Goal: Feedback & Contribution: Contribute content

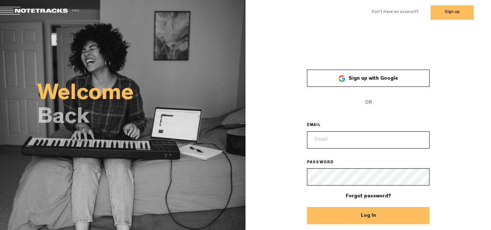
click at [381, 85] on link "Sign up with Google" at bounding box center [368, 78] width 123 height 17
click at [393, 79] on span "Sign up with Google" at bounding box center [372, 78] width 49 height 5
click at [388, 81] on span "Sign up with Google" at bounding box center [372, 78] width 49 height 5
click at [386, 84] on link "Sign up with Google" at bounding box center [368, 78] width 123 height 17
click at [374, 104] on span "OR" at bounding box center [368, 102] width 123 height 17
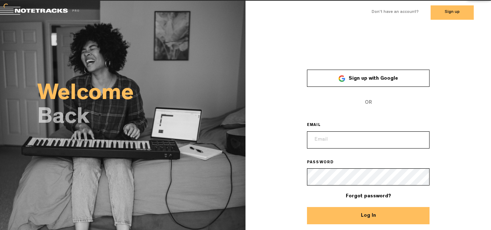
click at [373, 82] on link "Sign up with Google" at bounding box center [368, 78] width 123 height 17
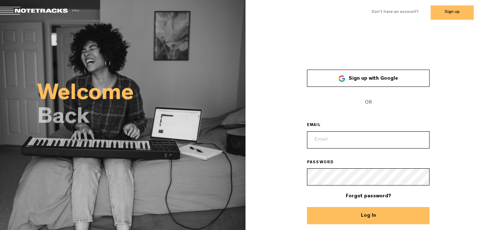
click at [376, 87] on link "Sign up with Google" at bounding box center [368, 78] width 123 height 17
click at [385, 80] on span "Sign up with Google" at bounding box center [372, 78] width 49 height 5
click at [381, 81] on span "Sign up with Google" at bounding box center [372, 78] width 49 height 5
click at [387, 80] on span "Sign up with Google" at bounding box center [372, 78] width 49 height 5
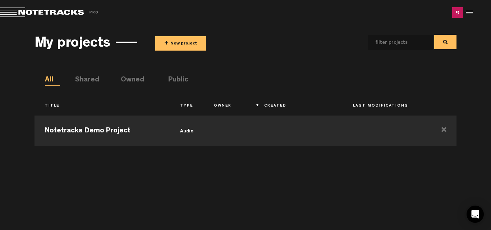
click at [184, 47] on button "+ New project" at bounding box center [180, 43] width 51 height 14
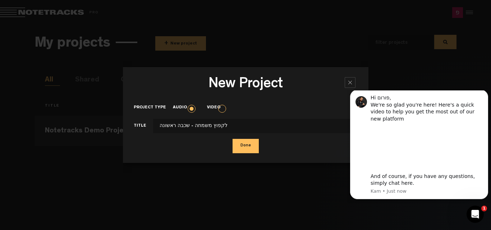
type input "לקפוץ משמחה - שכבה ראשונה"
click at [245, 142] on button "Done" at bounding box center [245, 146] width 26 height 14
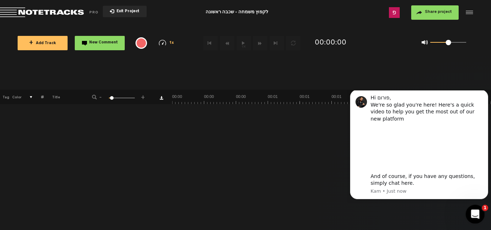
click at [478, 216] on div "Open Intercom Messenger" at bounding box center [474, 214] width 24 height 24
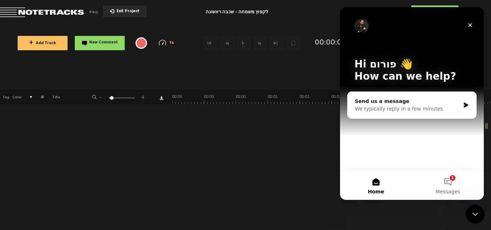
click at [473, 219] on div "Close Intercom Messenger" at bounding box center [473, 213] width 17 height 17
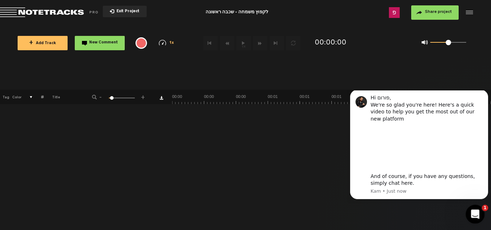
click at [471, 216] on icon "Open Intercom Messenger" at bounding box center [474, 214] width 12 height 12
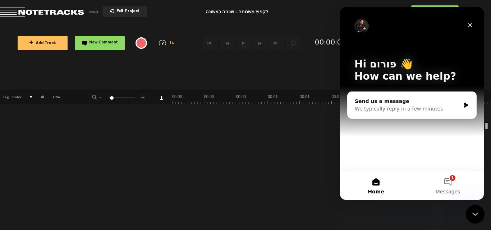
click at [473, 219] on div "Close Intercom Messenger" at bounding box center [473, 213] width 17 height 17
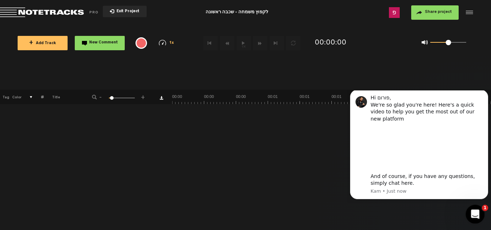
click at [487, 208] on span "1" at bounding box center [485, 208] width 6 height 6
click at [49, 44] on span "+ Add Track" at bounding box center [42, 44] width 27 height 4
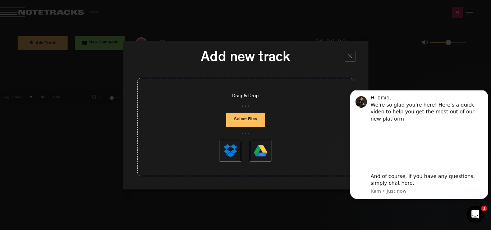
type input "C:\fakepath\רק שליח וסטגדיש ללא מוזיקות.mp3"
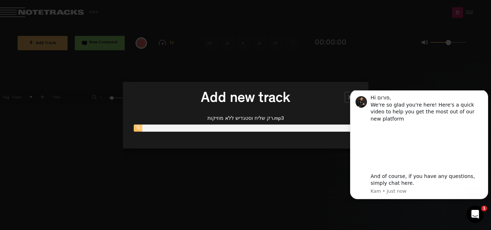
click at [348, 101] on div at bounding box center [349, 97] width 11 height 11
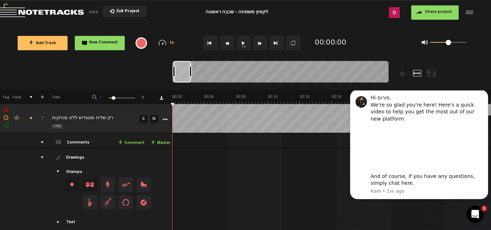
scroll to position [24, 0]
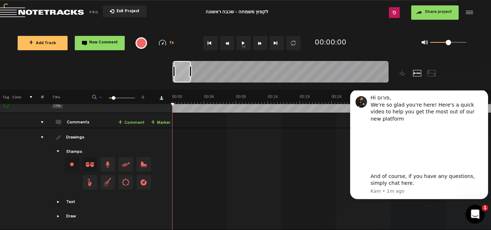
click at [472, 214] on icon "Open Intercom Messenger" at bounding box center [474, 214] width 12 height 12
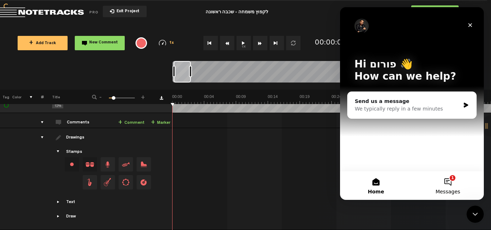
click at [450, 185] on button "1 Messages" at bounding box center [448, 185] width 72 height 29
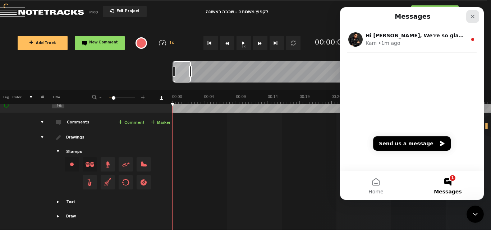
click at [476, 19] on div "Close" at bounding box center [472, 16] width 13 height 13
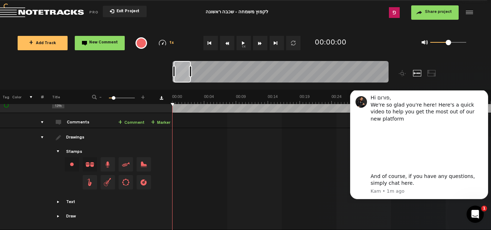
scroll to position [0, 0]
click at [476, 208] on div "Open Intercom Messenger" at bounding box center [474, 214] width 24 height 24
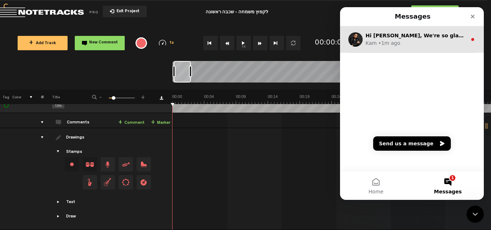
click at [425, 40] on div "Kam • 1m ago" at bounding box center [415, 44] width 101 height 8
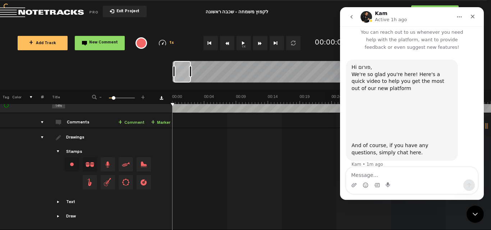
scroll to position [13, 0]
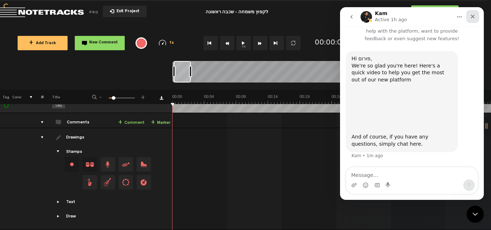
click at [476, 22] on div "Close" at bounding box center [472, 16] width 13 height 13
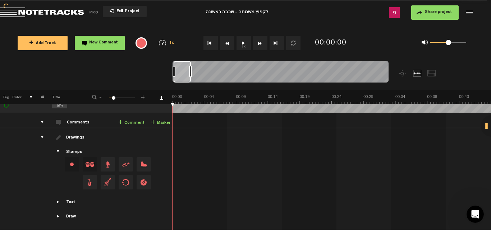
click at [246, 42] on button "1x" at bounding box center [243, 43] width 14 height 14
click at [129, 119] on link "+ Comment" at bounding box center [131, 123] width 26 height 8
click at [121, 120] on span "+" at bounding box center [120, 123] width 4 height 6
click at [41, 121] on div "comments" at bounding box center [39, 122] width 11 height 7
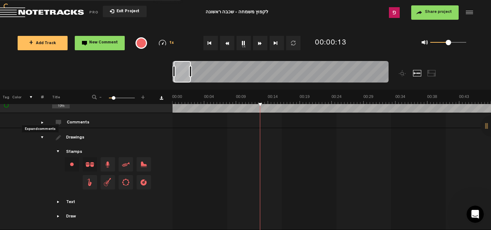
click at [217, 114] on td "1 רק שליח וסטגדיש ללא מוזיקות S M רק שליח וסטגדיש ללא מוזיקות by פורום השלוחים …" at bounding box center [331, 120] width 319 height 15
click at [127, 175] on span "Drag and drop a stamp" at bounding box center [126, 182] width 14 height 14
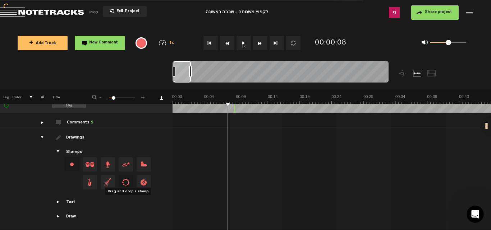
click at [44, 119] on td "Comments 2 + Comment + Marker" at bounding box center [108, 120] width 129 height 15
click at [77, 120] on div "Comments 2" at bounding box center [80, 123] width 27 height 6
click at [82, 120] on div "Comments 2" at bounding box center [80, 123] width 27 height 6
click at [79, 128] on td "Drawings Stamps Text Intro +" at bounding box center [108, 179] width 129 height 102
click at [78, 120] on div "Comments 2" at bounding box center [80, 123] width 27 height 6
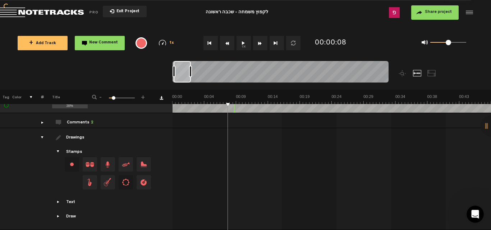
click at [77, 128] on td "Drawings Stamps Text Intro +" at bounding box center [108, 179] width 129 height 102
click at [76, 128] on td "Drawings Stamps Text Intro +" at bounding box center [108, 179] width 129 height 102
click at [78, 128] on td "Drawings Stamps Text Intro +" at bounding box center [108, 179] width 129 height 102
click at [64, 128] on td "Drawings Stamps Text Intro +" at bounding box center [108, 179] width 129 height 102
click at [87, 120] on div "Comments 2" at bounding box center [80, 123] width 27 height 6
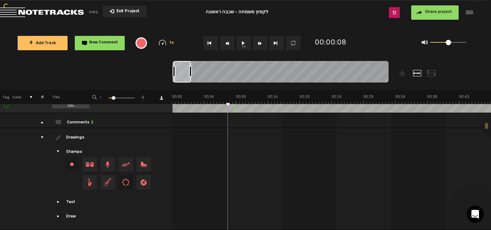
click at [77, 120] on div "Comments 2" at bounding box center [80, 123] width 27 height 6
click at [66, 117] on td "Comments 2 + Comment + Marker" at bounding box center [108, 120] width 129 height 15
click at [41, 121] on div "comments" at bounding box center [39, 122] width 11 height 7
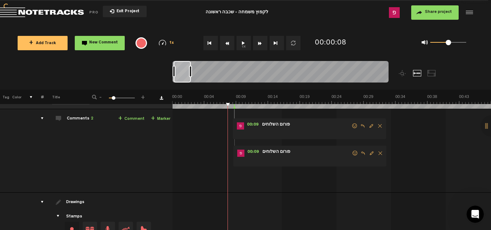
click at [44, 118] on td "Comments 2 + Comment + Marker" at bounding box center [108, 151] width 129 height 84
click at [379, 155] on span "Delete comment" at bounding box center [380, 153] width 9 height 5
click at [380, 156] on span "Delete comment" at bounding box center [380, 153] width 9 height 5
click at [379, 154] on span "Delete comment" at bounding box center [380, 153] width 9 height 5
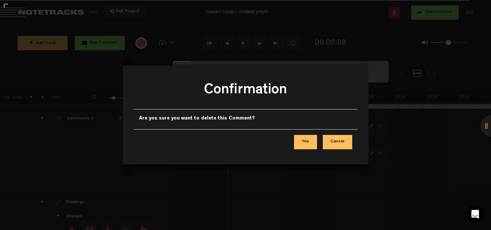
click at [307, 144] on button "Yes" at bounding box center [305, 142] width 23 height 14
click at [308, 144] on button "Yes" at bounding box center [305, 142] width 23 height 14
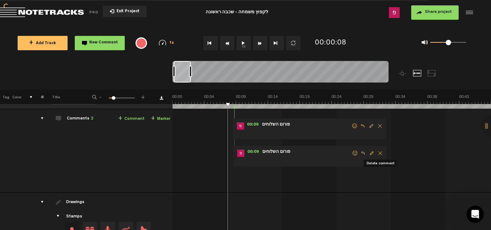
click at [371, 126] on span "Edit comment" at bounding box center [371, 126] width 9 height 5
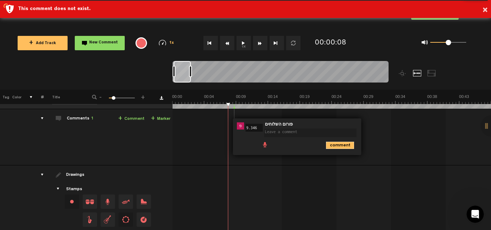
click at [340, 145] on icon "comment" at bounding box center [340, 145] width 28 height 7
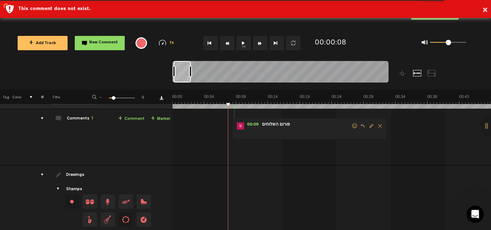
click at [368, 128] on span "Edit comment" at bounding box center [371, 126] width 9 height 5
click at [296, 134] on textarea at bounding box center [310, 133] width 92 height 9
type textarea "כ"
type textarea "כאן צריך להיות"
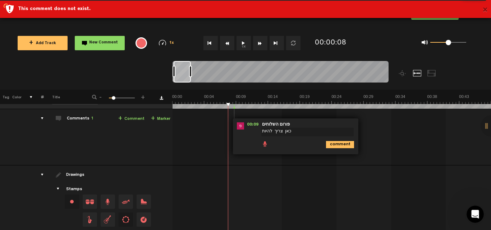
click at [486, 14] on button "×" at bounding box center [484, 10] width 5 height 14
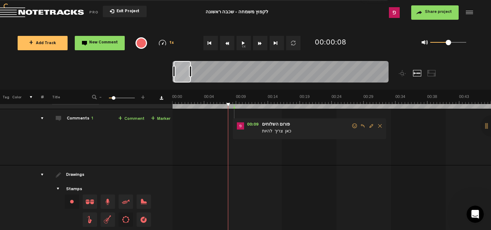
click at [371, 126] on span "Edit comment" at bounding box center [371, 126] width 9 height 5
click at [309, 133] on textarea "כאן צריך להיות" at bounding box center [310, 133] width 92 height 9
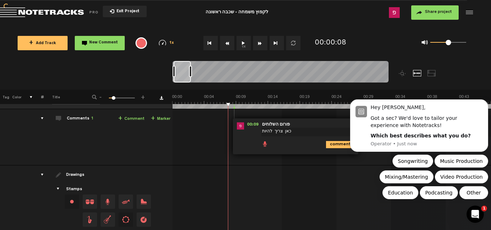
scroll to position [0, 0]
click at [306, 132] on textarea "כאן צריך להיות" at bounding box center [307, 132] width 92 height 9
click at [473, 213] on icon "Open Intercom Messenger" at bounding box center [474, 214] width 12 height 12
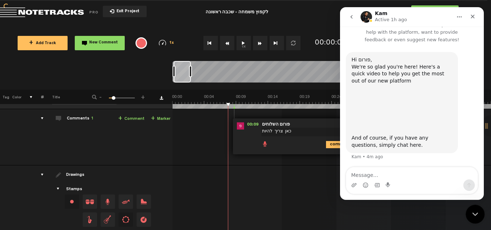
scroll to position [13, 0]
click at [474, 17] on icon "Close" at bounding box center [472, 17] width 6 height 6
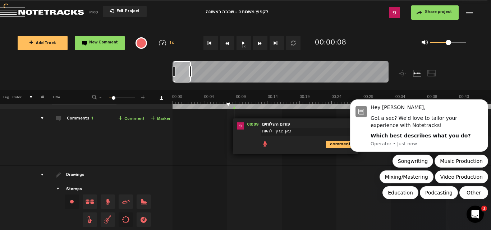
scroll to position [0, 0]
click at [474, 210] on icon "Open Intercom Messenger" at bounding box center [474, 214] width 12 height 12
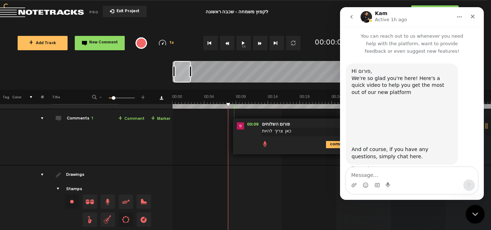
scroll to position [13, 0]
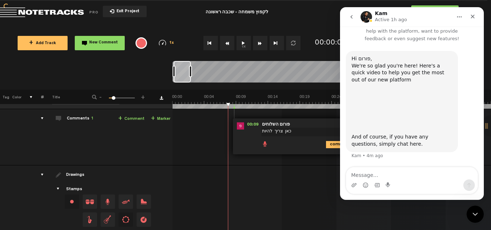
click at [404, 42] on p "You can reach out to us whenever you need help with the platform, want to provi…" at bounding box center [412, 28] width 144 height 28
click at [354, 18] on icon "go back" at bounding box center [351, 17] width 6 height 6
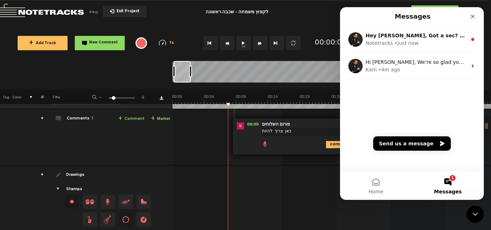
scroll to position [0, 0]
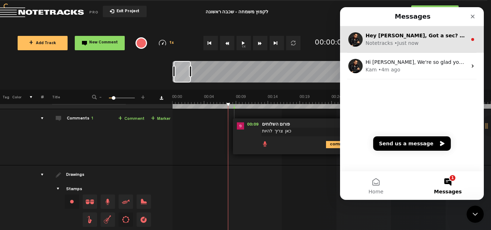
click at [447, 45] on div "Notetracks • Just now" at bounding box center [415, 44] width 101 height 8
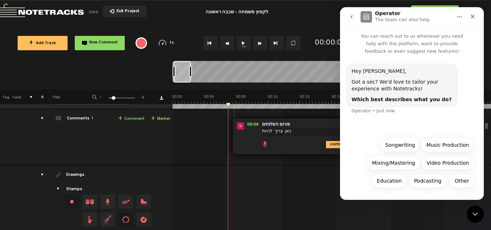
click at [458, 21] on button "Home" at bounding box center [459, 17] width 14 height 14
click at [473, 18] on icon "Close" at bounding box center [472, 17] width 6 height 6
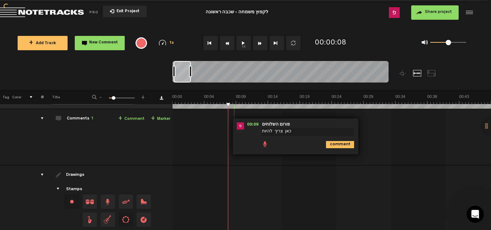
click at [304, 130] on textarea "כאן צריך להיות" at bounding box center [307, 132] width 92 height 9
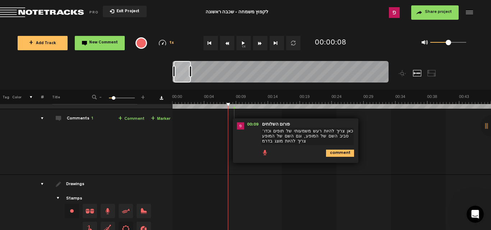
type textarea "כאן צריך להיות רעש משמעותי של תופים וכדו' סביב השם של המופע, וגם השם של המופע צ…"
click at [339, 155] on icon "comment" at bounding box center [340, 153] width 28 height 7
click at [246, 47] on button "1x" at bounding box center [243, 43] width 14 height 14
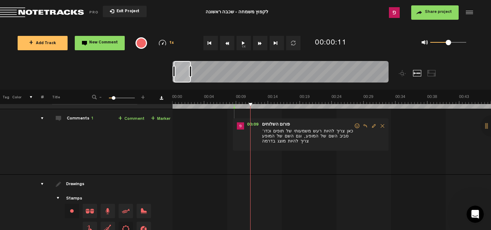
click at [130, 117] on link "+ Comment" at bounding box center [131, 119] width 26 height 8
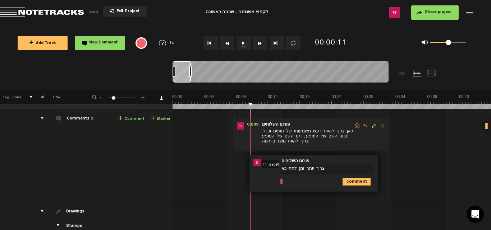
type textarea "צריך יותר זמן לתת כאן"
click at [354, 182] on icon "comment" at bounding box center [356, 182] width 28 height 7
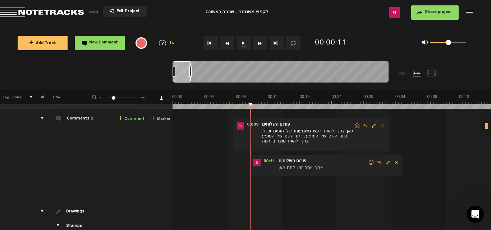
click at [296, 170] on span "צריך יותר זמן לתת כאן" at bounding box center [323, 169] width 90 height 8
click at [386, 163] on span "Edit comment" at bounding box center [387, 162] width 9 height 5
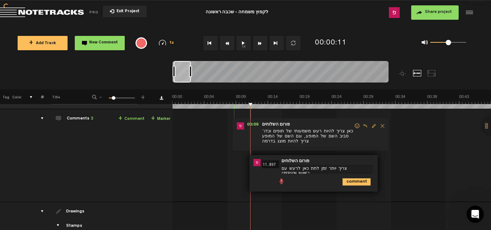
type textarea "צריך יותר זמן לתת כאן לרעש עם הידיים"
click at [358, 183] on icon "comment" at bounding box center [356, 182] width 28 height 7
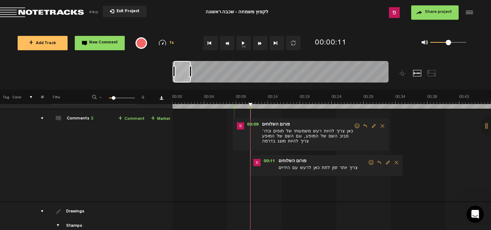
click at [242, 49] on button "1x" at bounding box center [243, 43] width 14 height 14
click at [120, 120] on span "+" at bounding box center [120, 119] width 4 height 6
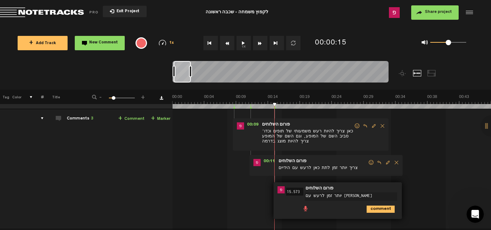
type textarea "יותר זמן לרעש עם הידיים"
click at [378, 210] on icon "comment" at bounding box center [380, 209] width 28 height 7
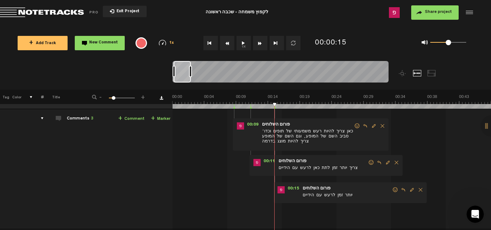
click at [241, 49] on button "1x" at bounding box center [243, 43] width 14 height 14
click at [130, 123] on link "+ Comment" at bounding box center [131, 119] width 26 height 8
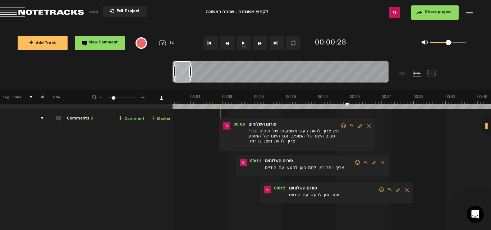
scroll to position [0, 14]
type textarea "י"
type textarea "הילדים אמורים לענות,לא?"
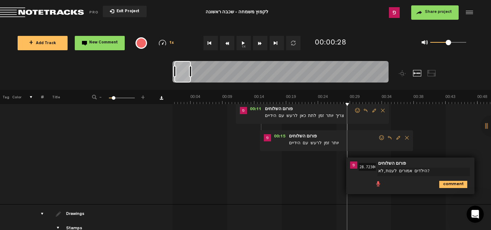
scroll to position [78, 0]
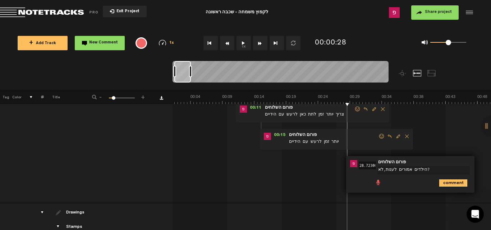
click at [451, 184] on icon "comment" at bounding box center [453, 183] width 28 height 7
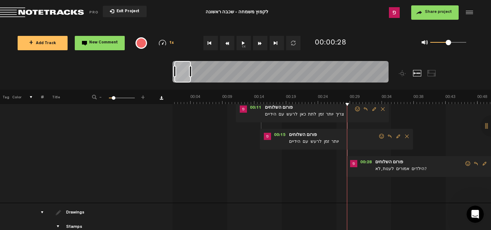
click at [244, 46] on button "1x" at bounding box center [243, 43] width 14 height 14
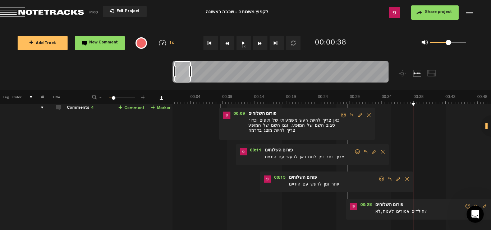
scroll to position [0, 0]
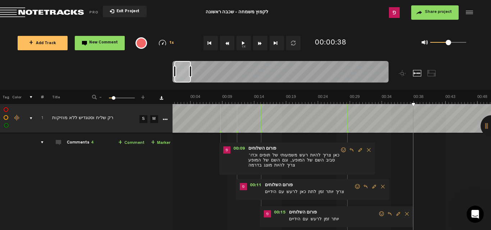
click at [119, 142] on span "+" at bounding box center [120, 143] width 4 height 6
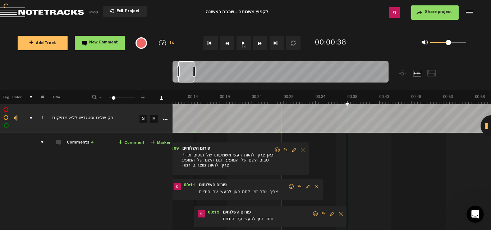
scroll to position [0, 80]
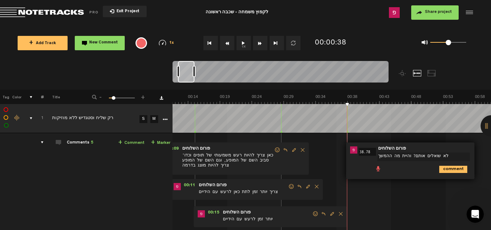
type textarea "לא שואלים אותם? והיית מה ההמשך?"
click at [457, 169] on icon "comment" at bounding box center [453, 169] width 28 height 7
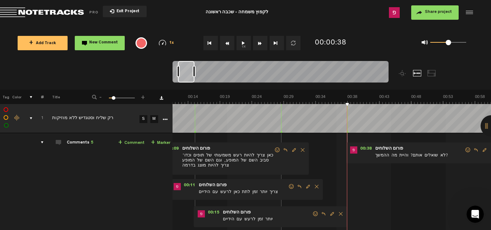
click at [244, 45] on button "1x" at bounding box center [243, 43] width 14 height 14
click at [434, 12] on span "Share project" at bounding box center [438, 12] width 27 height 4
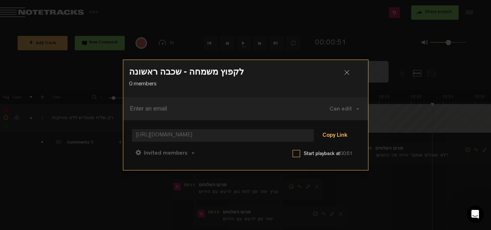
click at [333, 139] on button "Copy Link" at bounding box center [334, 136] width 39 height 14
click at [349, 76] on div at bounding box center [349, 75] width 11 height 11
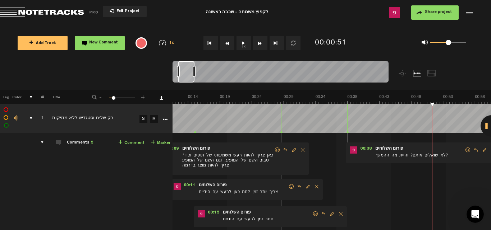
click at [245, 46] on button "1x" at bounding box center [243, 43] width 14 height 14
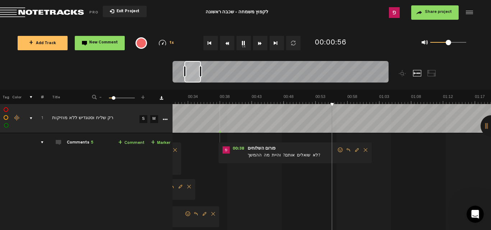
scroll to position [0, 207]
click at [130, 143] on link "+ Comment" at bounding box center [131, 143] width 26 height 8
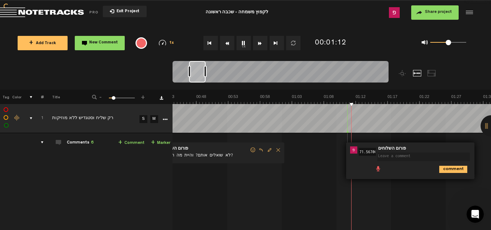
scroll to position [0, 0]
click at [245, 42] on button "1x" at bounding box center [243, 43] width 14 height 14
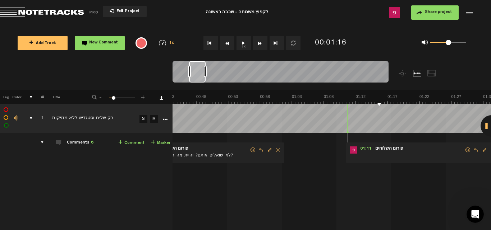
click at [411, 153] on span at bounding box center [419, 156] width 90 height 8
click at [393, 153] on span at bounding box center [419, 156] width 90 height 8
click at [480, 153] on span "Edit comment" at bounding box center [484, 150] width 9 height 5
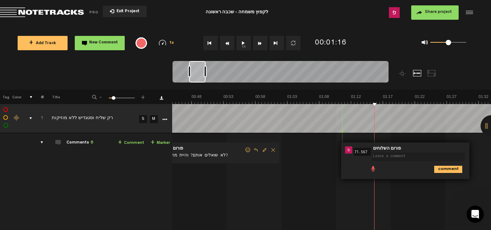
scroll to position [0, 299]
click at [387, 157] on textarea at bounding box center [418, 157] width 92 height 9
type textarea "ממש עד לשמיים!! מידי רגוע"
click at [445, 167] on icon "comment" at bounding box center [448, 168] width 28 height 7
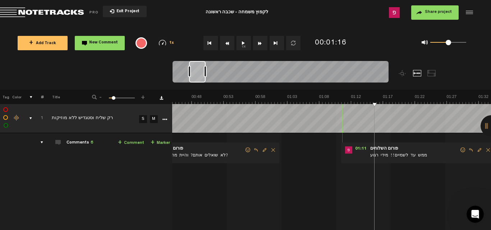
click at [248, 46] on button "1x" at bounding box center [243, 43] width 14 height 14
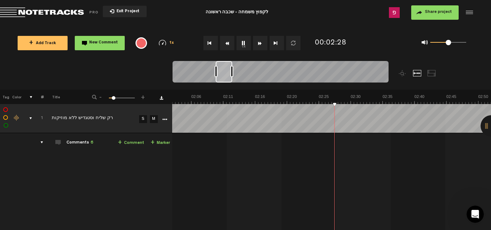
scroll to position [9, 0]
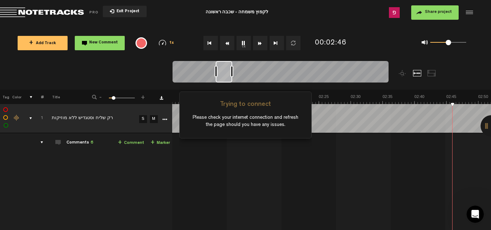
click at [242, 45] on div "Trying to connect Please check your internet connection and refresh the page sh…" at bounding box center [245, 115] width 132 height 230
click at [245, 45] on div "Trying to connect Please check your internet connection and refresh the page sh…" at bounding box center [245, 115] width 132 height 230
click at [242, 47] on div "Trying to connect Please check your internet connection and refresh the page sh…" at bounding box center [245, 115] width 132 height 230
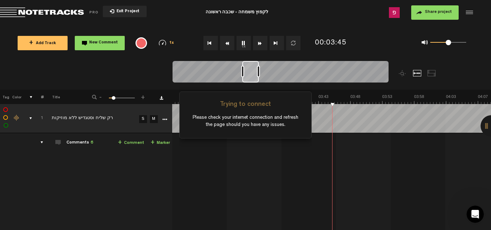
scroll to position [0, 1319]
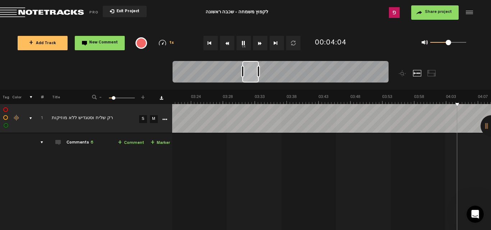
click at [245, 44] on button "1x" at bounding box center [243, 43] width 14 height 14
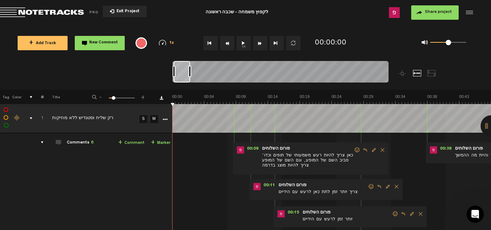
scroll to position [0, 0]
click at [243, 45] on button "1x" at bounding box center [243, 43] width 14 height 14
click at [242, 41] on button "1x" at bounding box center [243, 43] width 14 height 14
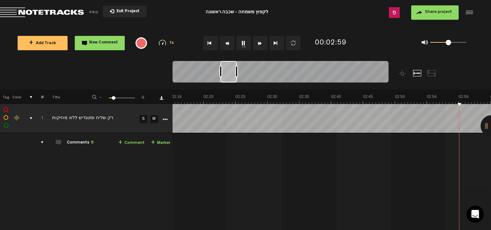
scroll to position [0, 1020]
click at [124, 147] on link "+ Comment" at bounding box center [131, 143] width 26 height 8
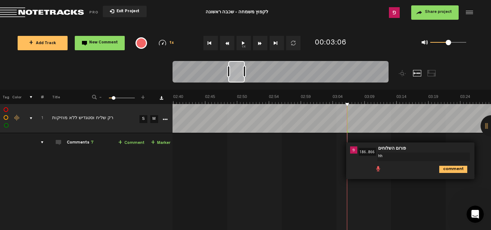
type textarea "h"
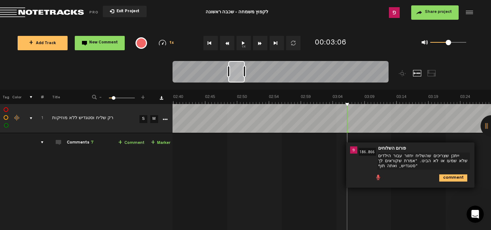
click at [439, 159] on textarea "ייתכן שצריכים שהשליח יחזור עבור הילדים שלא שמעו או לא הבינו. "אמרת שקוראים לך ס…" at bounding box center [423, 161] width 92 height 17
type textarea "ייתכן שצריכים שהשליח יחזור עבור הילדים שלא שמעו או לא הבינו. "הבנתי, אמרת שקורא…"
click at [450, 177] on icon "comment" at bounding box center [453, 177] width 28 height 7
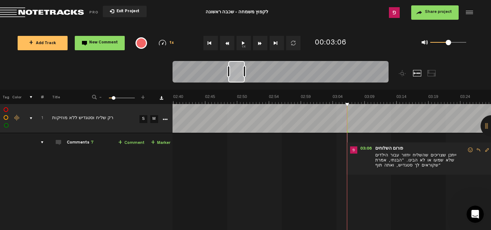
click at [240, 44] on button "1x" at bounding box center [243, 43] width 14 height 14
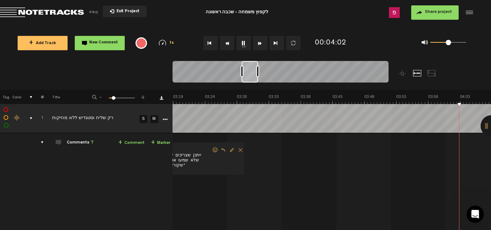
scroll to position [0, 1433]
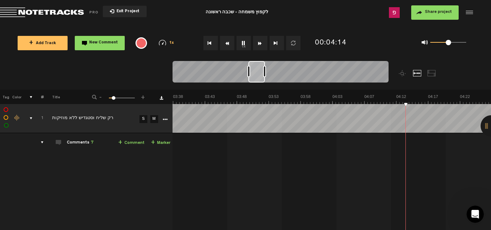
click at [124, 145] on link "+ Comment" at bounding box center [131, 143] width 26 height 8
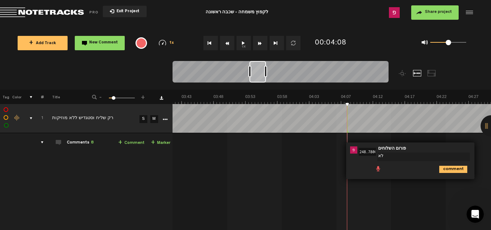
type textarea "ל"
type textarea "ההפסקה לא קצרה מידי?"
click at [452, 171] on icon "comment" at bounding box center [453, 169] width 28 height 7
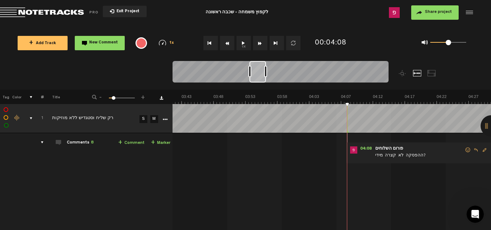
click at [246, 44] on button "1x" at bounding box center [243, 43] width 14 height 14
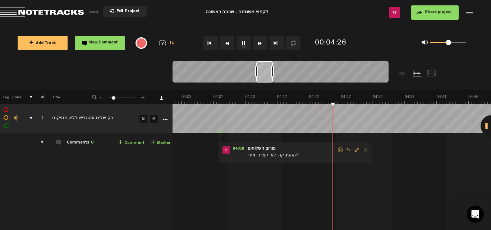
scroll to position [0, 1584]
click at [124, 143] on link "+ Comment" at bounding box center [131, 143] width 26 height 8
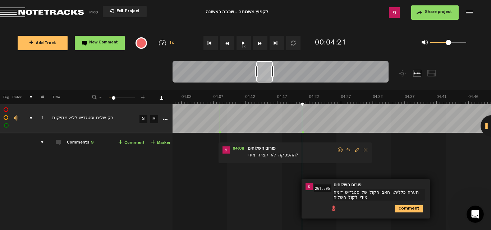
type textarea "הערה כללית: האם הקול של סטגדיש דומה מידי לקול השליח?"
click at [410, 205] on icon "comment" at bounding box center [408, 208] width 28 height 7
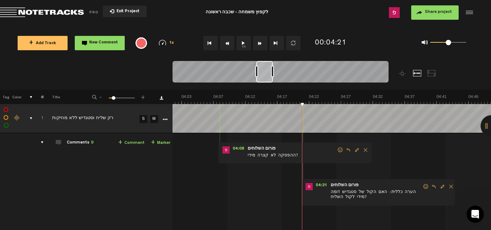
click at [244, 45] on button "1x" at bounding box center [243, 43] width 14 height 14
click at [437, 187] on span "Reply to comment" at bounding box center [433, 186] width 9 height 5
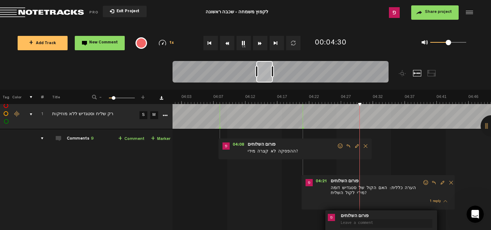
scroll to position [36, 0]
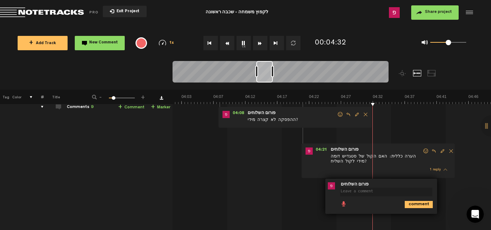
click at [386, 189] on textarea at bounding box center [386, 192] width 92 height 9
type textarea ";"
click at [374, 193] on textarea ";" at bounding box center [386, 192] width 92 height 9
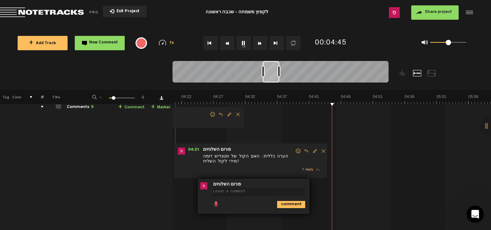
scroll to position [0, 1711]
click at [260, 185] on span at bounding box center [259, 187] width 95 height 5
click at [241, 195] on textarea at bounding box center [258, 192] width 92 height 9
type textarea "ג"
click at [287, 207] on icon "comment" at bounding box center [291, 204] width 28 height 7
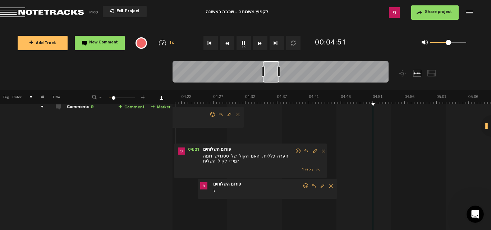
click at [329, 187] on span "Delete comment" at bounding box center [331, 186] width 9 height 5
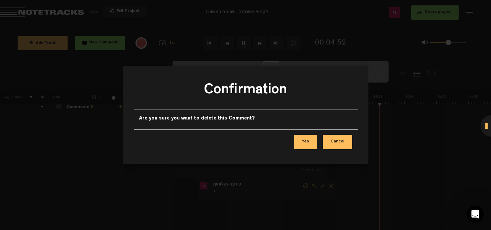
click at [307, 147] on button "Yes" at bounding box center [305, 142] width 23 height 14
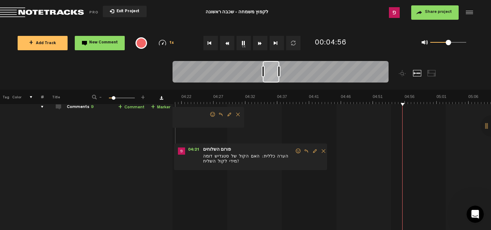
click at [126, 108] on link "+ Comment" at bounding box center [131, 107] width 26 height 8
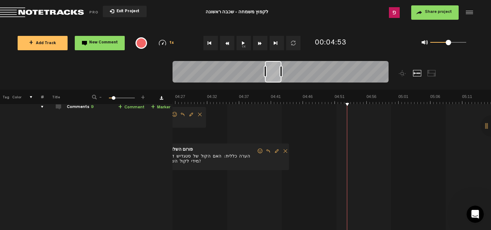
scroll to position [0, 1749]
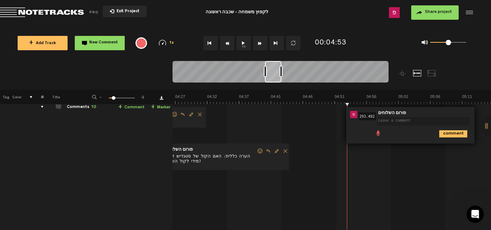
type textarea "ת"
type textarea "צריך עוד שניה לתת לו להתחיל ללכת?"
click at [456, 131] on icon "comment" at bounding box center [453, 133] width 28 height 7
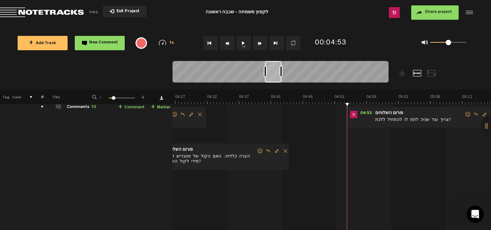
click at [246, 43] on button "1x" at bounding box center [243, 43] width 14 height 14
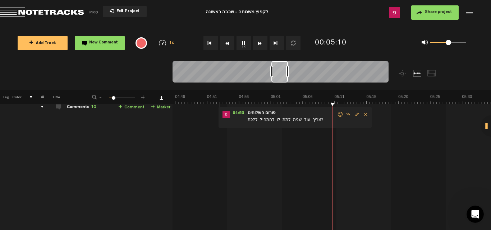
scroll to position [0, 1877]
click at [423, 101] on img at bounding box center [366, 99] width 4142 height 10
click at [382, 99] on img at bounding box center [366, 99] width 4142 height 10
click at [296, 99] on img at bounding box center [366, 99] width 4142 height 10
click at [287, 101] on img at bounding box center [366, 99] width 4142 height 10
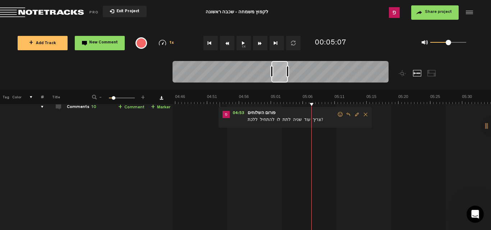
click at [128, 110] on link "+ Comment" at bounding box center [131, 107] width 26 height 8
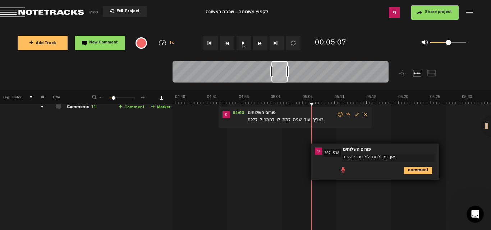
type textarea "אין זמן לתת לילדים להשיב?"
click at [415, 171] on icon "comment" at bounding box center [418, 170] width 28 height 7
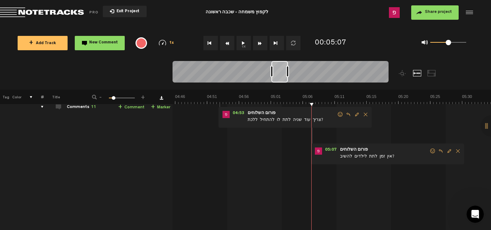
click at [246, 45] on button "1x" at bounding box center [243, 43] width 14 height 14
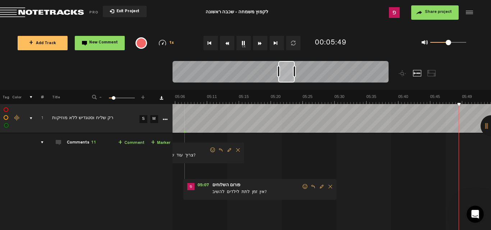
scroll to position [0, 2132]
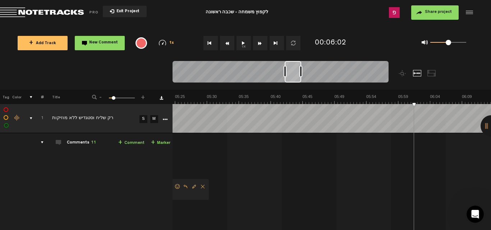
click at [124, 141] on link "+ Comment" at bounding box center [131, 143] width 26 height 8
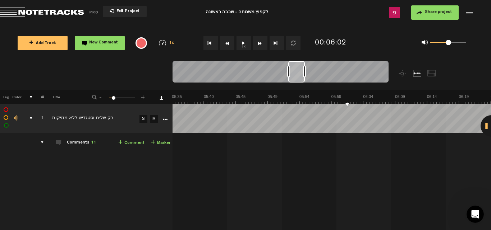
scroll to position [0, 2199]
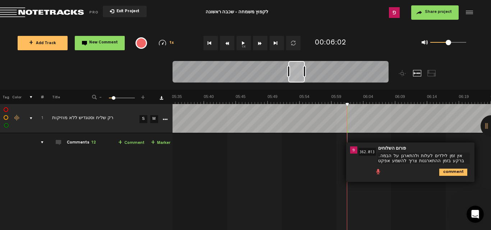
type textarea "אין זמן לילדים לעלות ולהתארגן על הבמה. ברקע בזמן ההתארגנות צריך להשמע אפקט מוזי…"
click at [450, 178] on icon "comment" at bounding box center [453, 178] width 28 height 7
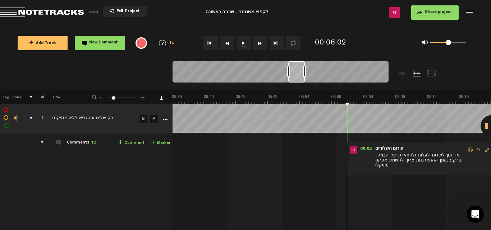
click at [247, 40] on button "1x" at bounding box center [243, 43] width 14 height 14
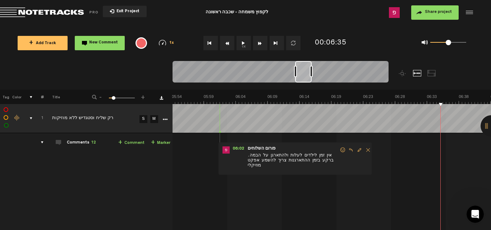
click at [126, 144] on link "+ Comment" at bounding box center [131, 143] width 26 height 8
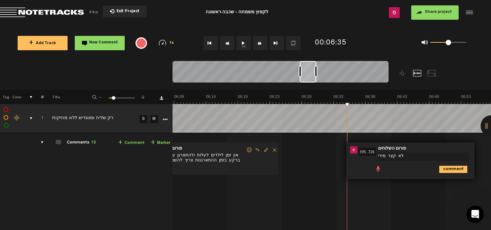
type textarea "לא קצר מידי?"
click at [449, 166] on icon "comment" at bounding box center [453, 169] width 28 height 7
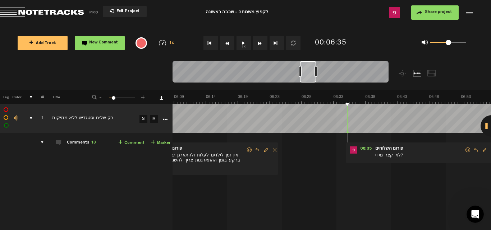
click at [247, 48] on button "1x" at bounding box center [243, 43] width 14 height 14
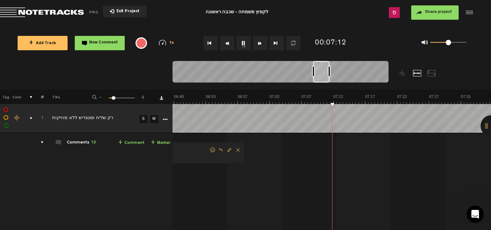
scroll to position [0, 2675]
click at [245, 44] on button "1x" at bounding box center [243, 43] width 14 height 14
click at [122, 145] on span "+" at bounding box center [120, 143] width 4 height 6
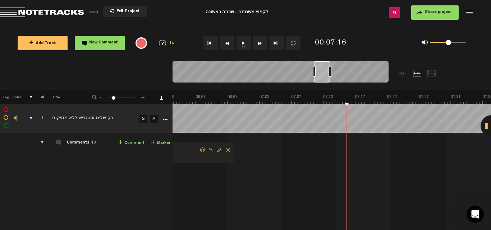
scroll to position [0, 2685]
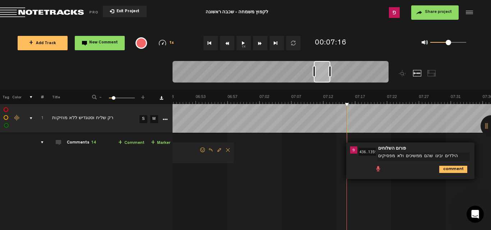
type textarea "הילדים יבינו שהם ממשיכים ולא מפסיקים?"
click at [452, 167] on icon "comment" at bounding box center [453, 169] width 28 height 7
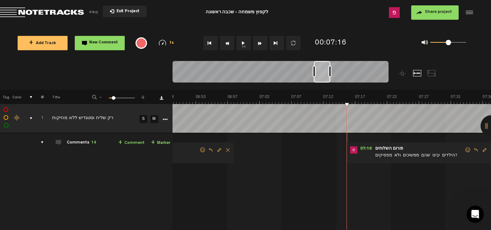
click at [248, 49] on button "1x" at bounding box center [243, 43] width 14 height 14
click at [402, 151] on form "הילדים יבינו שהם ממשיכים ולא מפסיקים?" at bounding box center [419, 154] width 90 height 14
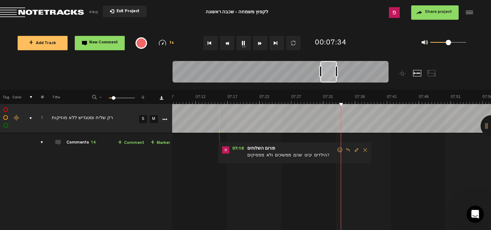
click at [361, 151] on span "Delete comment" at bounding box center [365, 150] width 9 height 5
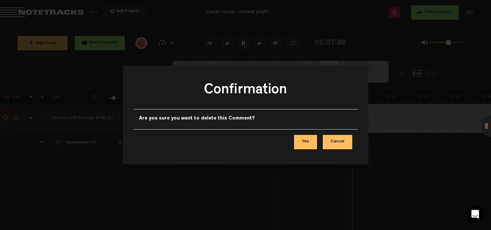
click at [306, 145] on button "Yes" at bounding box center [305, 142] width 23 height 14
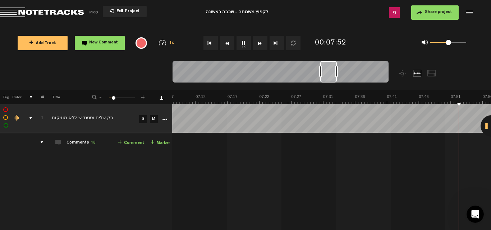
scroll to position [0, 2940]
click at [245, 45] on button "1x" at bounding box center [243, 43] width 14 height 14
click at [118, 144] on span "+" at bounding box center [120, 143] width 4 height 6
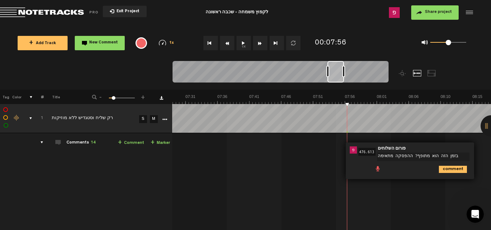
click at [395, 157] on textarea "בזמן הזה הוא מתופף? ההפסקה מתאימה" at bounding box center [423, 157] width 92 height 9
type textarea "בזמן הזה הוא מתופף? זמן ההפסקה מתאים?"
click at [449, 170] on icon "comment" at bounding box center [453, 168] width 28 height 7
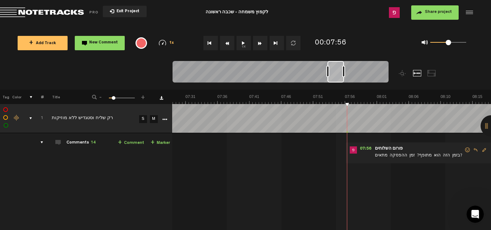
click at [243, 48] on button "1x" at bounding box center [243, 43] width 14 height 14
click at [118, 146] on span "+" at bounding box center [120, 143] width 4 height 6
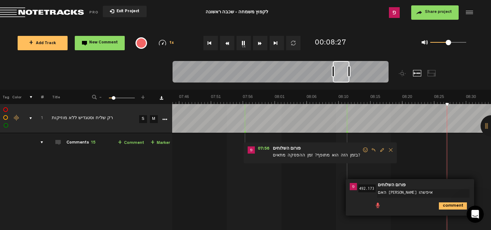
type textarea "האם סטגדיש שר איפשהו?"
click at [450, 207] on icon "comment" at bounding box center [453, 206] width 28 height 7
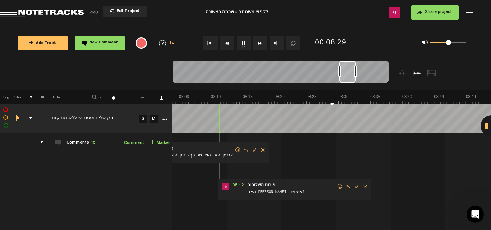
scroll to position [0, 3179]
click at [361, 187] on span "Delete comment" at bounding box center [365, 186] width 9 height 5
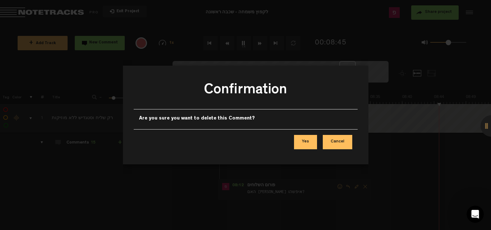
click at [304, 140] on button "Yes" at bounding box center [305, 142] width 23 height 14
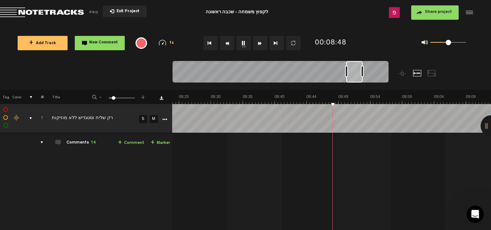
scroll to position [0, 3307]
click at [320, 137] on td "1 רק שליח וסטגדיש ללא מוזיקות S M רק שליח וסטגדיש ללא מוזיקות by פורום השלוחים …" at bounding box center [331, 208] width 319 height 151
click at [244, 44] on button "1x" at bounding box center [243, 43] width 14 height 14
click at [121, 143] on link "+ Comment" at bounding box center [131, 143] width 26 height 8
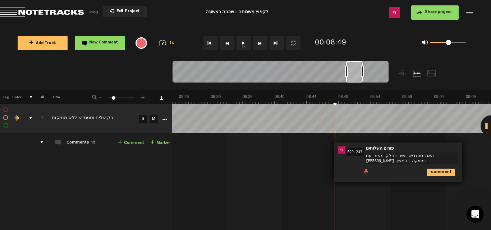
type textarea "האם סטגדיש ישיר כחלק משיר עם קצב ומוזיקה בהמשך?"
click at [436, 174] on icon "comment" at bounding box center [441, 172] width 28 height 7
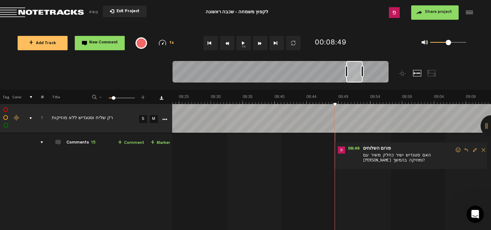
click at [244, 45] on button "1x" at bounding box center [243, 43] width 14 height 14
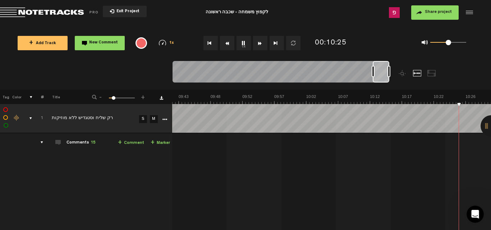
scroll to position [0, 3944]
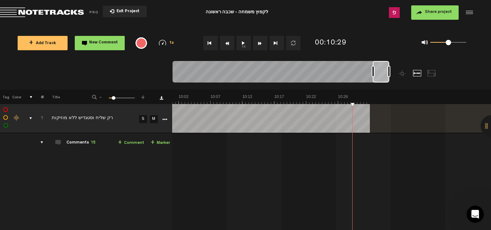
click at [118, 140] on link "+ Comment" at bounding box center [131, 143] width 26 height 8
click at [118, 145] on link "+ Comment" at bounding box center [131, 143] width 26 height 8
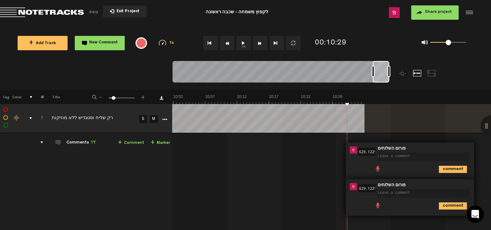
type textarea "כ"
click at [392, 154] on textarea at bounding box center [423, 157] width 92 height 9
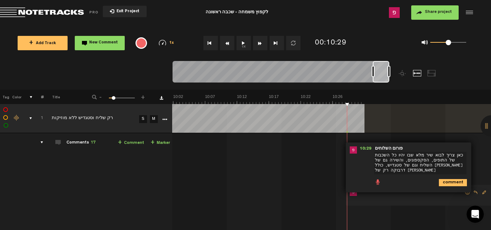
type textarea "כאן צריך לבוא שיר מלא שבו יהיו כל השכבות של התופים, הסקספונים, והשירה גם של השל…"
click at [441, 183] on icon "comment" at bounding box center [453, 182] width 28 height 7
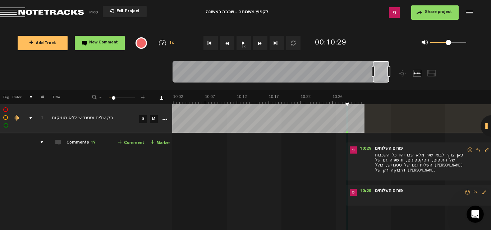
click at [431, 196] on span at bounding box center [419, 199] width 90 height 8
click at [480, 195] on span "Edit comment" at bounding box center [484, 192] width 9 height 5
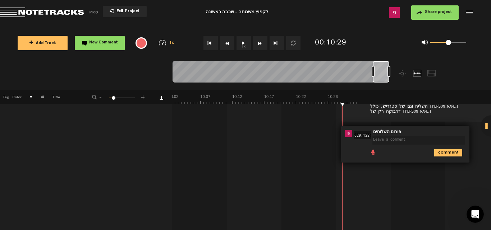
scroll to position [61, 6]
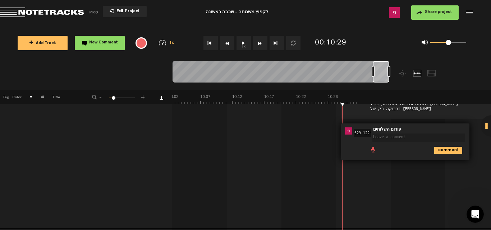
click at [477, 155] on td "1 רק שליח וסטגדיש ללא מוזיקות S M רק שליח וסטגדיש ללא מוזיקות by פורום השלוחים …" at bounding box center [331, 150] width 319 height 157
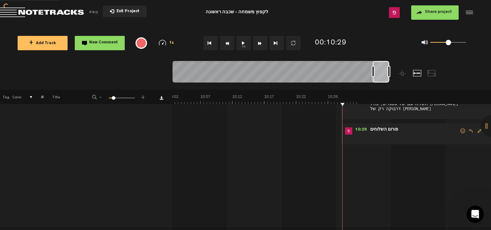
click at [483, 133] on span "Delete comment" at bounding box center [487, 131] width 9 height 5
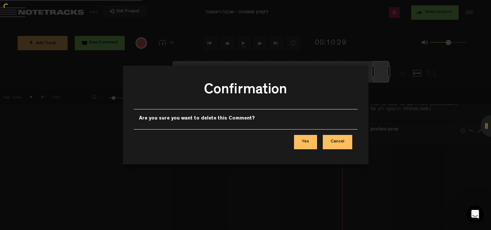
click at [306, 139] on button "Yes" at bounding box center [305, 142] width 23 height 14
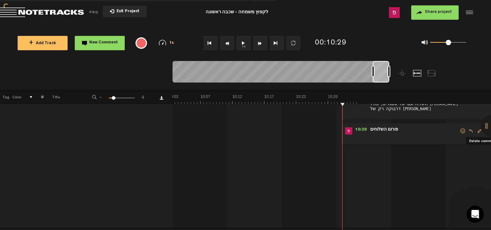
click at [432, 11] on span "Share project" at bounding box center [438, 12] width 27 height 4
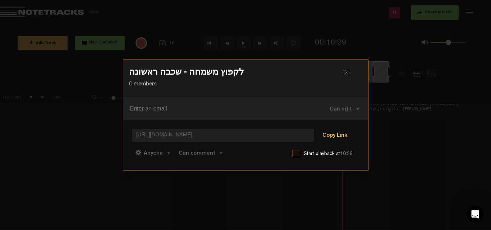
click at [334, 136] on button "Copy Link" at bounding box center [334, 136] width 39 height 14
